Goal: Task Accomplishment & Management: Use online tool/utility

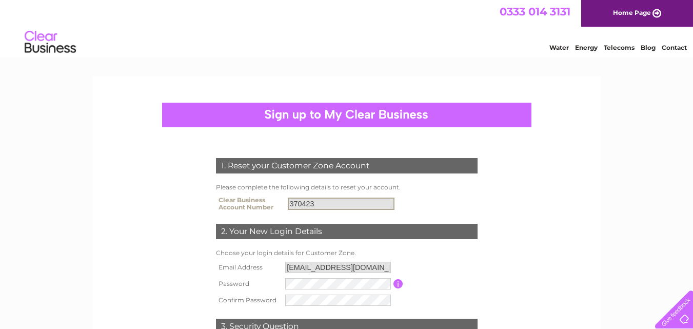
drag, startPoint x: 334, startPoint y: 203, endPoint x: 350, endPoint y: 207, distance: 16.6
click at [350, 207] on input "370423" at bounding box center [341, 203] width 107 height 12
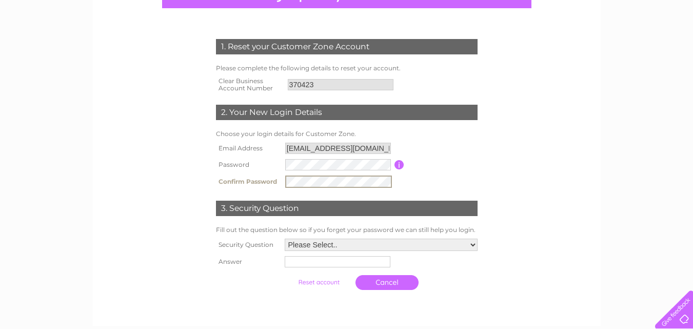
scroll to position [120, 0]
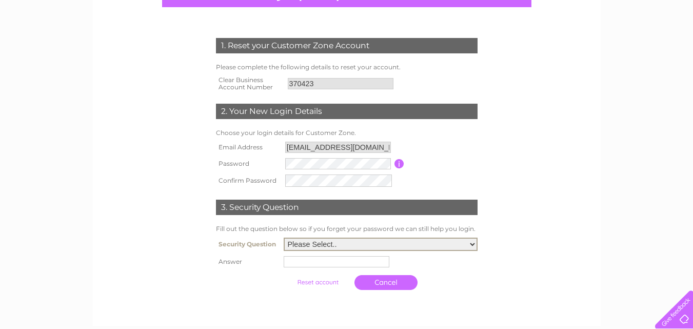
click at [474, 243] on select "Please Select.. In what town or city was your first job? In what town or city d…" at bounding box center [381, 243] width 194 height 13
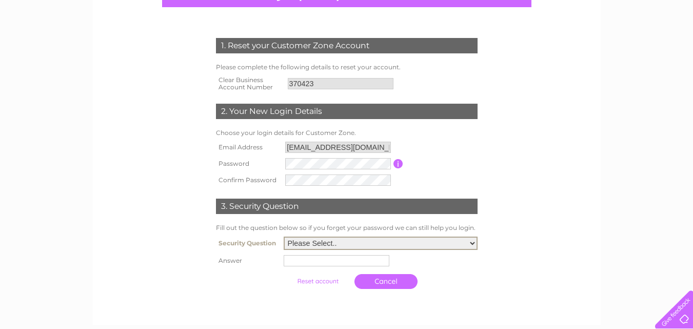
select select "4"
click at [284, 237] on select "Please Select.. In what town or city was your first job? In what town or city d…" at bounding box center [381, 242] width 194 height 13
click at [289, 262] on input "text" at bounding box center [338, 260] width 107 height 12
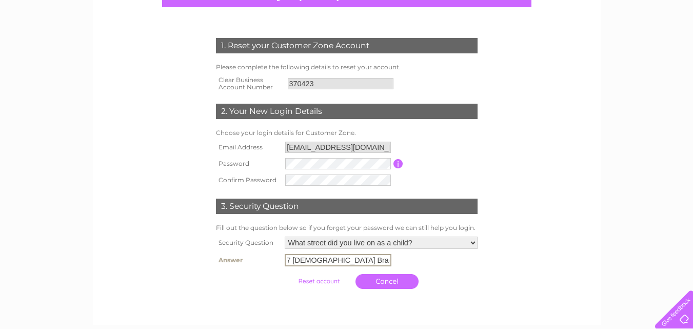
type input "7 Lady Brae"
click at [318, 280] on input "submit" at bounding box center [318, 281] width 63 height 14
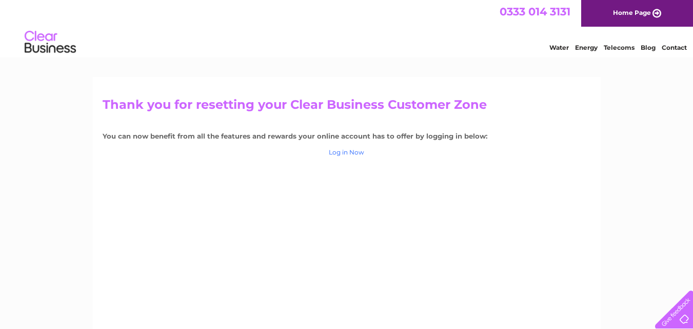
click at [341, 152] on link "Log in Now" at bounding box center [346, 152] width 35 height 8
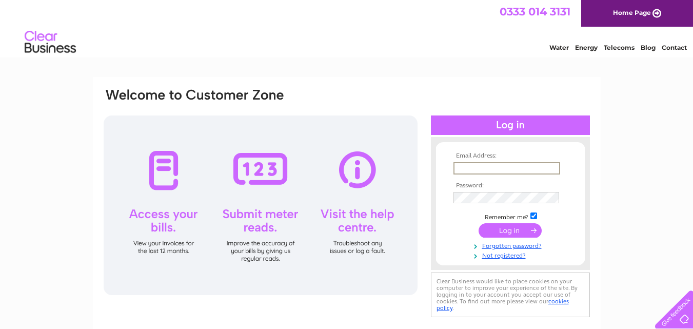
click at [461, 167] on input "text" at bounding box center [506, 168] width 107 height 12
type input "[EMAIL_ADDRESS][DOMAIN_NAME]"
click at [499, 233] on input "submit" at bounding box center [509, 229] width 63 height 14
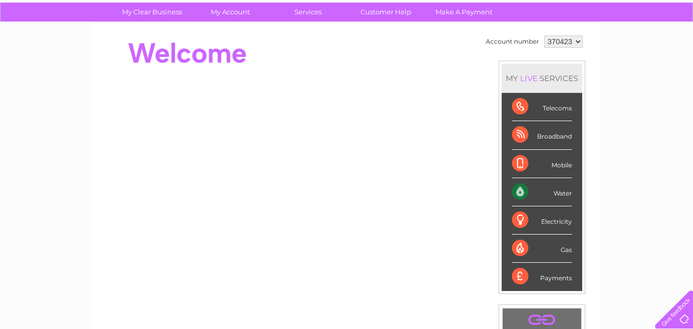
scroll to position [65, 0]
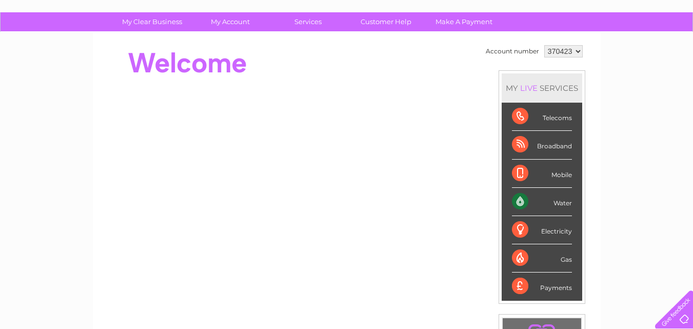
click at [550, 230] on div "Electricity" at bounding box center [542, 230] width 60 height 28
click at [518, 229] on div "Electricity" at bounding box center [542, 230] width 60 height 28
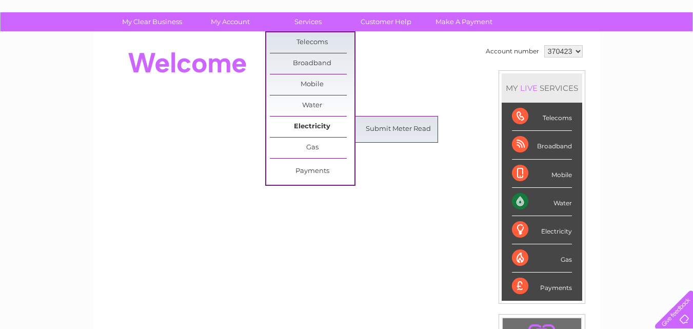
click at [313, 124] on link "Electricity" at bounding box center [312, 126] width 85 height 21
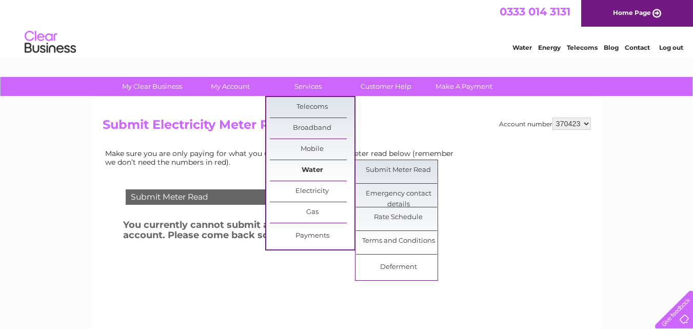
click at [314, 165] on link "Water" at bounding box center [312, 170] width 85 height 21
click at [378, 172] on link "Submit Meter Read" at bounding box center [398, 170] width 85 height 21
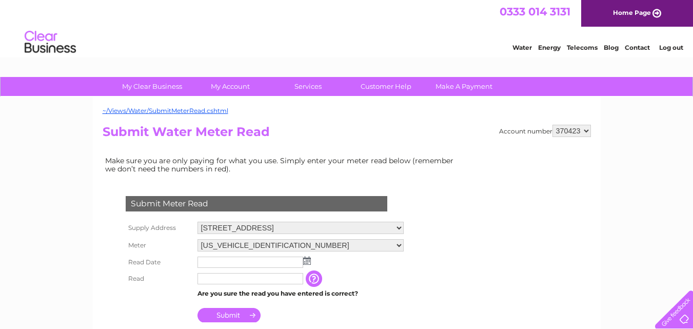
click at [307, 260] on img at bounding box center [307, 260] width 8 height 8
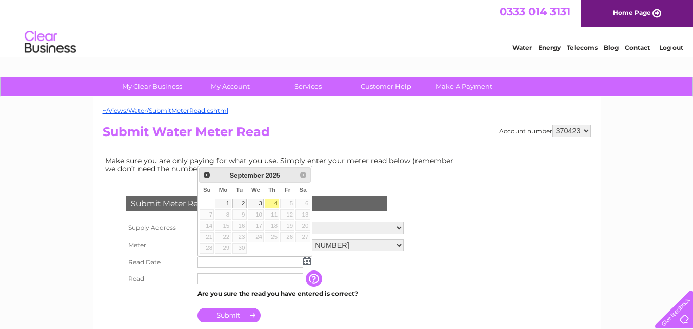
click at [274, 201] on link "4" at bounding box center [272, 203] width 14 height 10
type input "[DATE]"
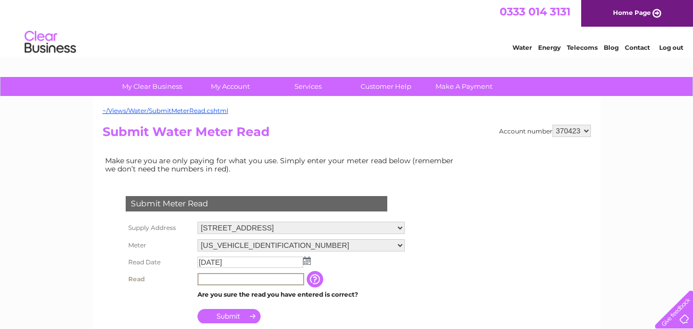
click at [296, 281] on input "text" at bounding box center [250, 279] width 107 height 12
type input "00173"
click at [238, 316] on input "Submit" at bounding box center [228, 315] width 63 height 14
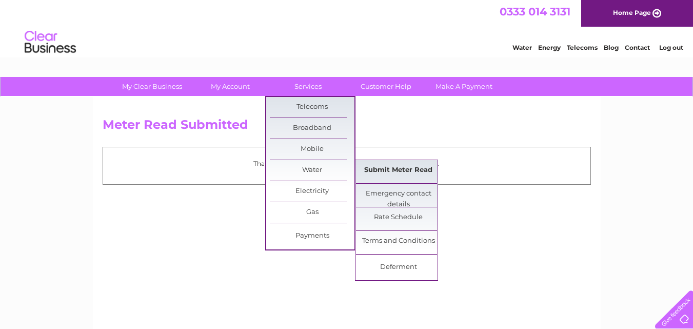
click at [371, 167] on link "Submit Meter Read" at bounding box center [398, 170] width 85 height 21
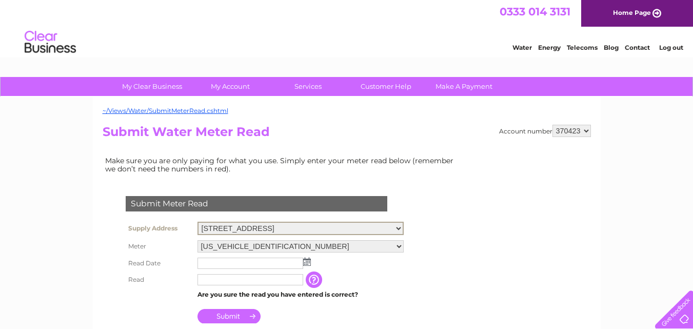
click at [398, 228] on select "[STREET_ADDRESS][GEOGRAPHIC_DATA][STREET_ADDRESS]" at bounding box center [300, 227] width 206 height 13
select select "372221"
click at [197, 221] on select "[STREET_ADDRESS][GEOGRAPHIC_DATA][STREET_ADDRESS]" at bounding box center [300, 227] width 206 height 13
click at [308, 260] on img at bounding box center [307, 260] width 8 height 8
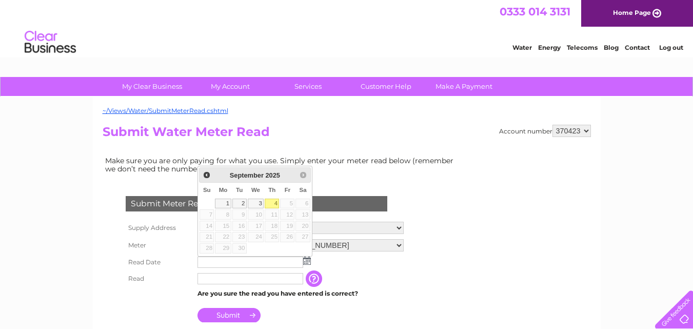
click at [274, 203] on link "4" at bounding box center [272, 203] width 14 height 10
type input "[DATE]"
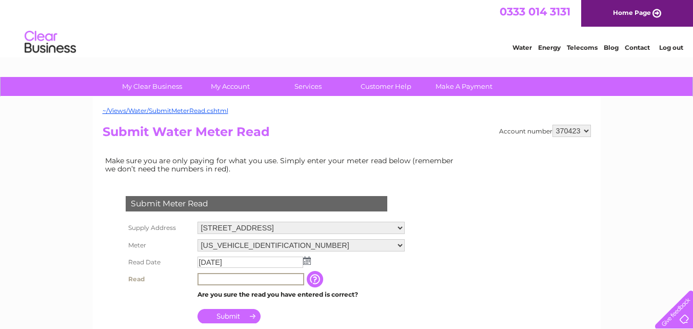
click at [220, 278] on input "text" at bounding box center [250, 279] width 107 height 12
type input "00013"
click at [224, 317] on input "Submit" at bounding box center [228, 315] width 63 height 14
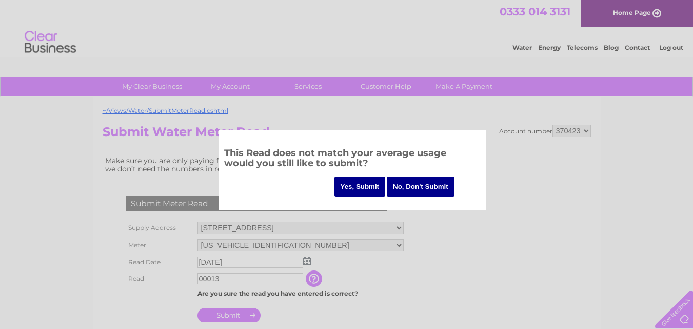
click at [366, 186] on input "Yes, Submit" at bounding box center [359, 186] width 51 height 20
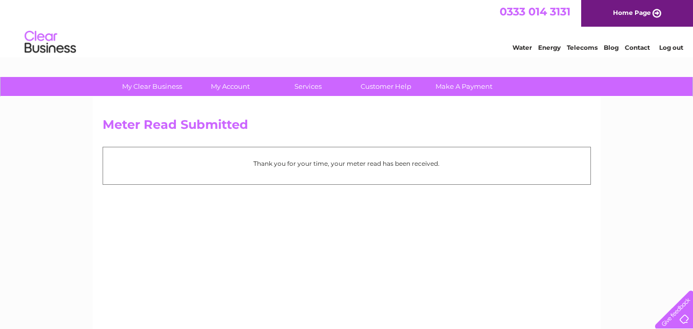
click at [627, 12] on link "Home Page" at bounding box center [637, 13] width 112 height 27
